Goal: Task Accomplishment & Management: Use online tool/utility

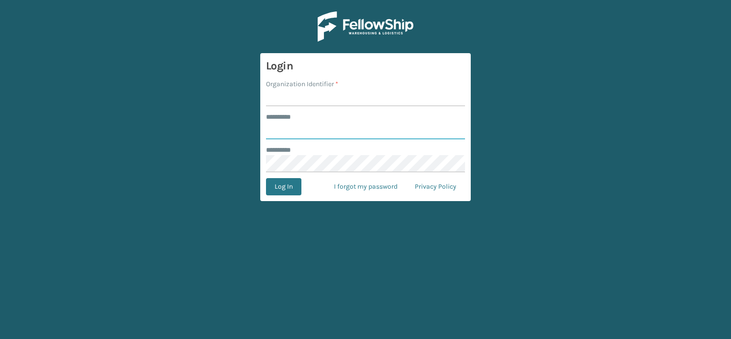
type input "***"
click at [294, 98] on input "Organization Identifier *" at bounding box center [365, 97] width 199 height 17
drag, startPoint x: 301, startPoint y: 99, endPoint x: 378, endPoint y: 99, distance: 77.0
click at [378, 99] on input "LIFESTYLE SOLUTIONS" at bounding box center [365, 97] width 199 height 17
type input "LIFESTYLE"
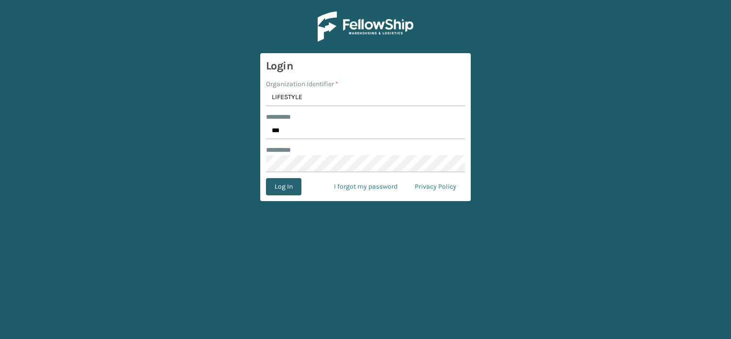
drag, startPoint x: 283, startPoint y: 192, endPoint x: 270, endPoint y: 190, distance: 13.0
click at [283, 192] on button "Log In" at bounding box center [283, 186] width 35 height 17
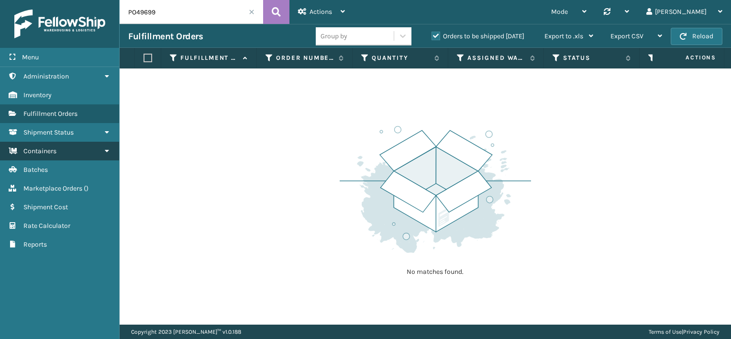
click at [43, 154] on link "Containers" at bounding box center [59, 151] width 119 height 19
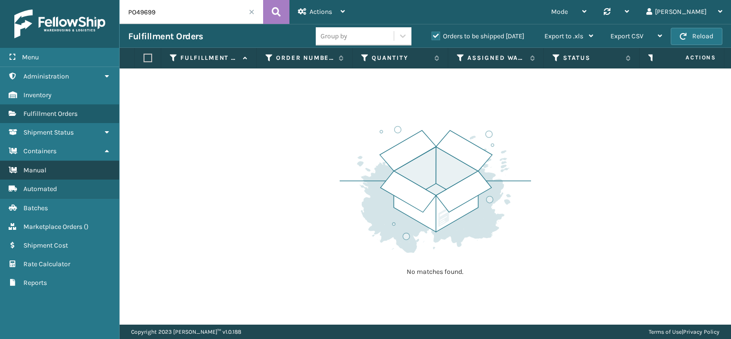
click at [44, 166] on span "Manual" at bounding box center [34, 170] width 23 height 8
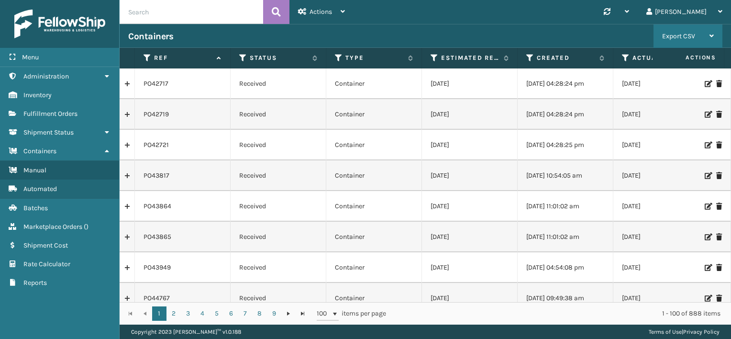
click at [714, 37] on div "Export CSV Export Current Page Export All Pages" at bounding box center [688, 36] width 69 height 24
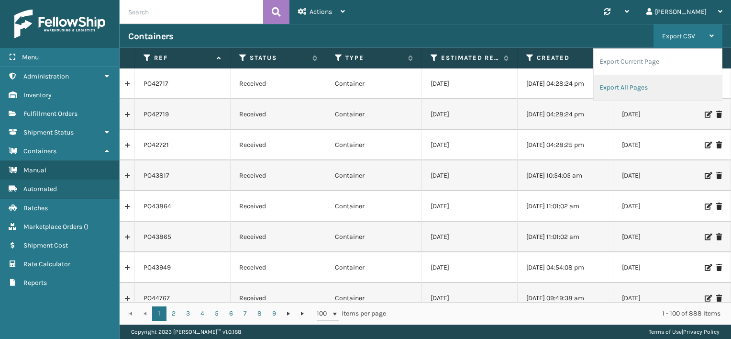
click at [619, 86] on li "Export All Pages" at bounding box center [658, 88] width 128 height 26
